Goal: Transaction & Acquisition: Purchase product/service

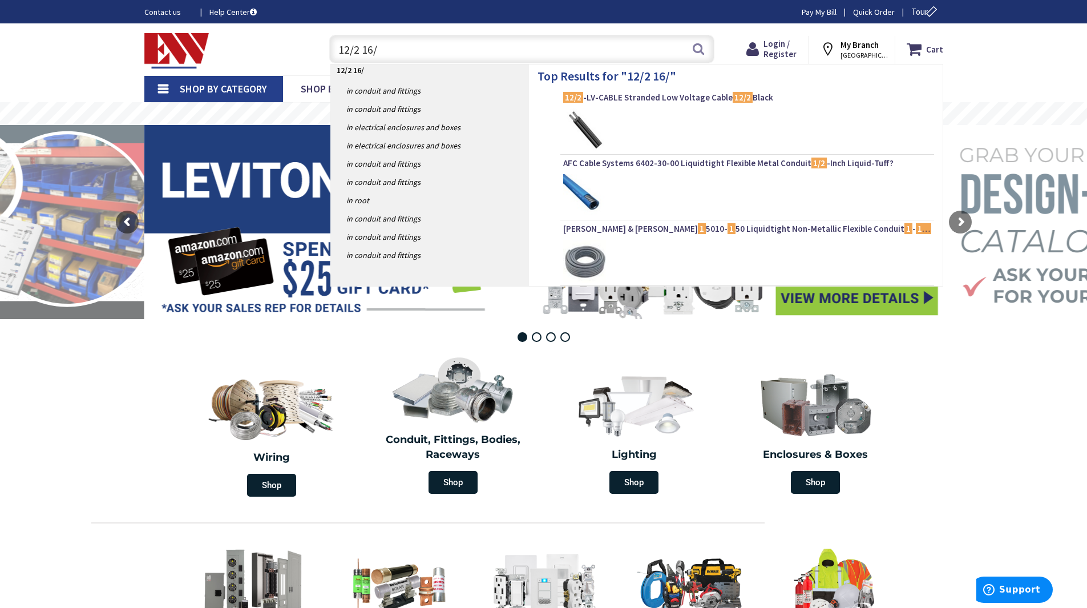
type input "12/2 16/2"
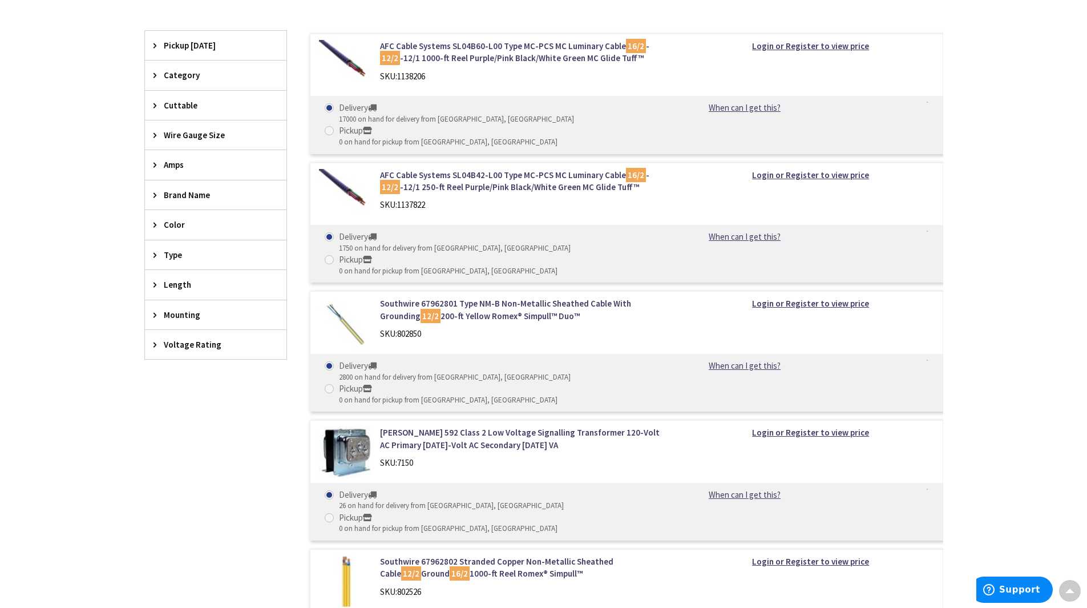
scroll to position [285, 0]
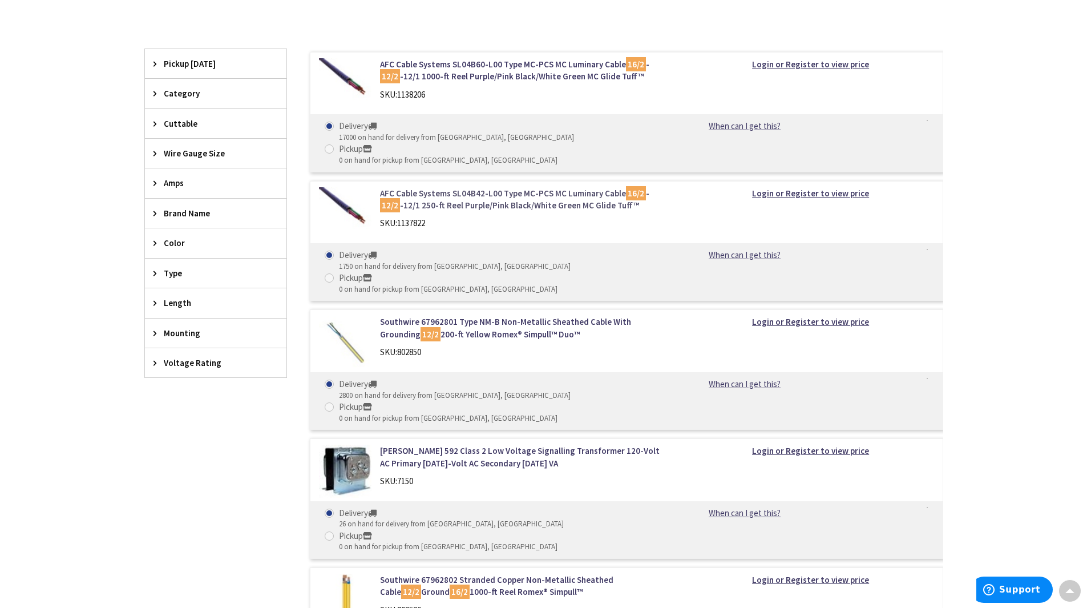
click at [553, 187] on link "AFC Cable Systems SL04B42-L00 Type MC-PCS MC Luminary Cable 16/2 - 12/2 -12/1 2…" at bounding box center [525, 199] width 290 height 25
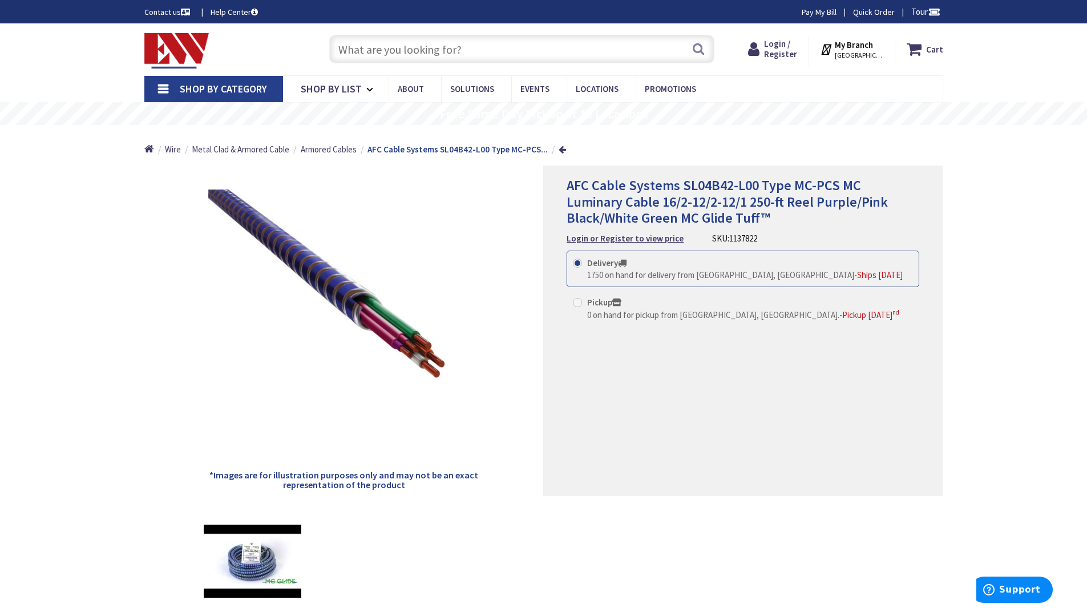
click at [477, 52] on input "text" at bounding box center [521, 49] width 385 height 29
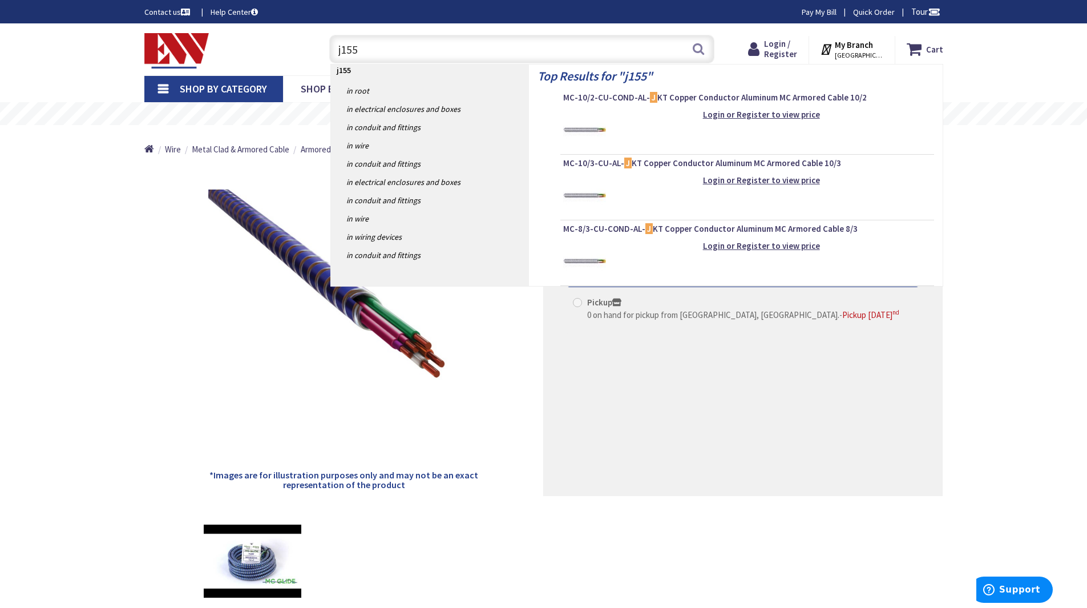
type input "j1553"
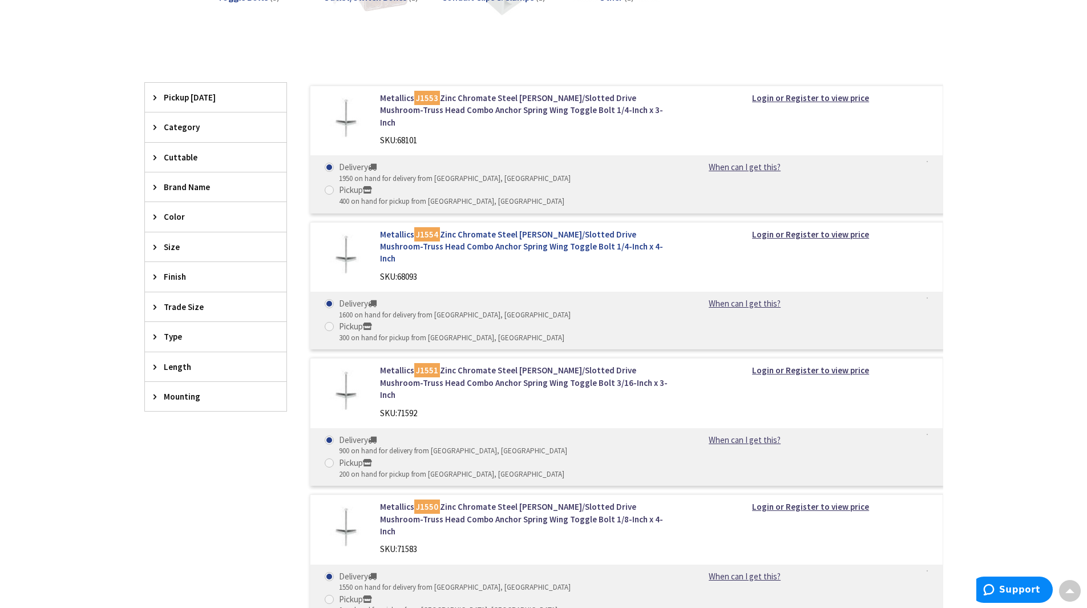
scroll to position [114, 0]
